Goal: Information Seeking & Learning: Find specific fact

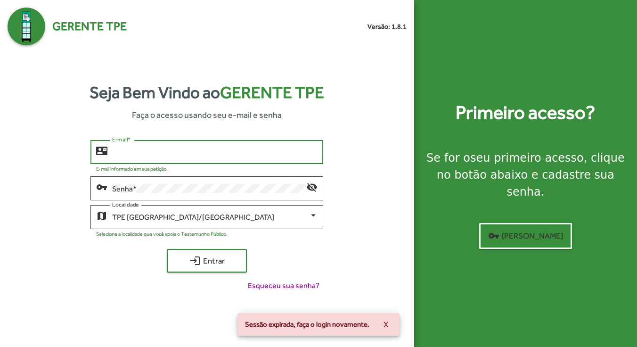
type input "**********"
click at [207, 261] on button "login Entrar" at bounding box center [207, 261] width 80 height 24
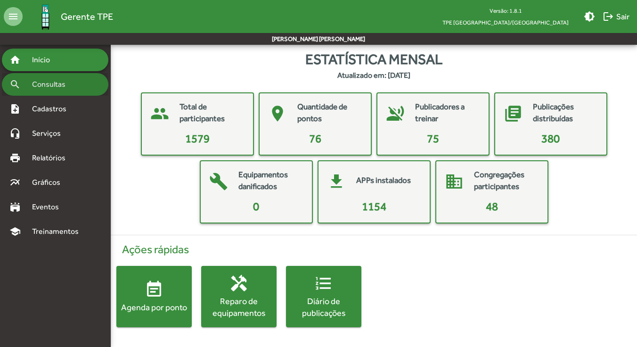
click at [57, 84] on span "Consultas" at bounding box center [51, 84] width 51 height 11
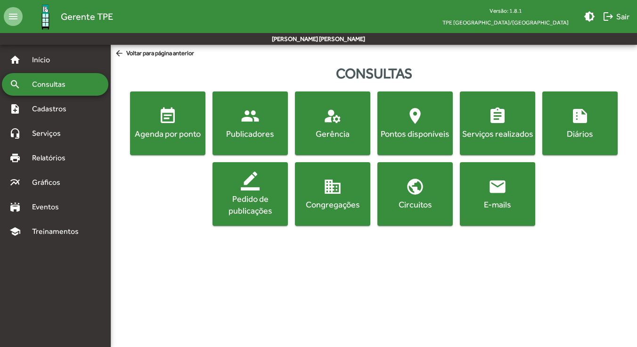
click at [258, 128] on div "Publicadores" at bounding box center [250, 134] width 72 height 12
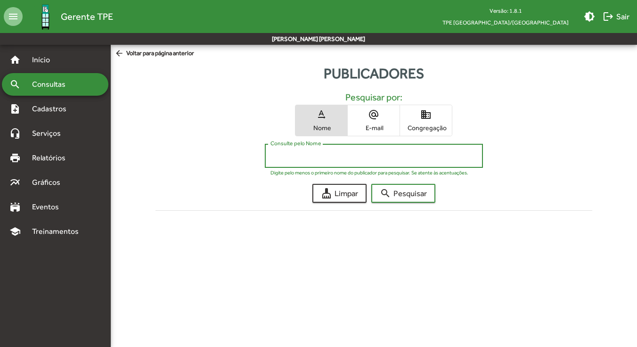
click at [294, 155] on input "Consulte pelo Nome" at bounding box center [373, 156] width 207 height 8
click at [403, 193] on button "search Pesquisar" at bounding box center [403, 193] width 64 height 19
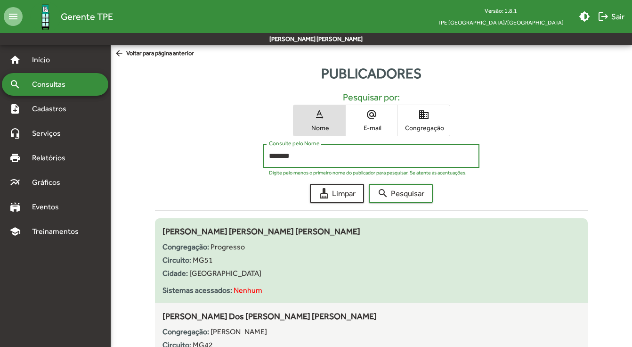
scroll to position [63, 0]
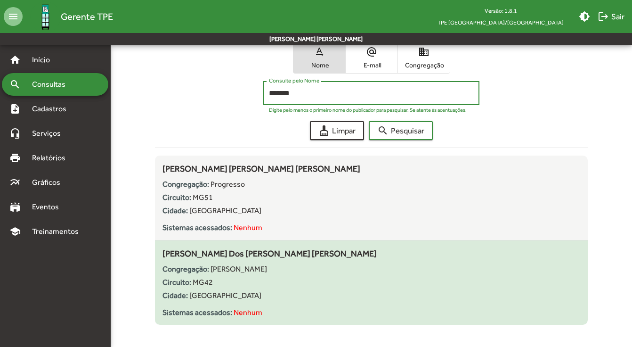
click at [237, 284] on div "Circuito: MG42" at bounding box center [372, 282] width 418 height 11
type input "*******"
click at [259, 255] on span "[PERSON_NAME] Dos [PERSON_NAME] [PERSON_NAME]" at bounding box center [270, 253] width 214 height 10
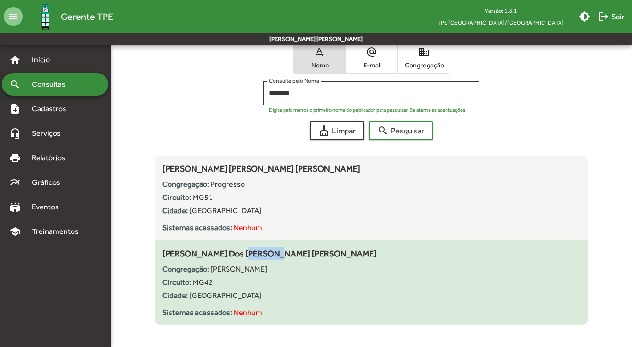
click at [259, 255] on span "[PERSON_NAME] Dos [PERSON_NAME] [PERSON_NAME]" at bounding box center [270, 253] width 214 height 10
click at [305, 302] on div "Congregação: [PERSON_NAME] Circuito: MG42 Cidade: [GEOGRAPHIC_DATA] Sistemas ac…" at bounding box center [372, 289] width 418 height 58
click at [238, 258] on span "[PERSON_NAME] Dos [PERSON_NAME] [PERSON_NAME]" at bounding box center [270, 253] width 214 height 10
